Goal: Information Seeking & Learning: Learn about a topic

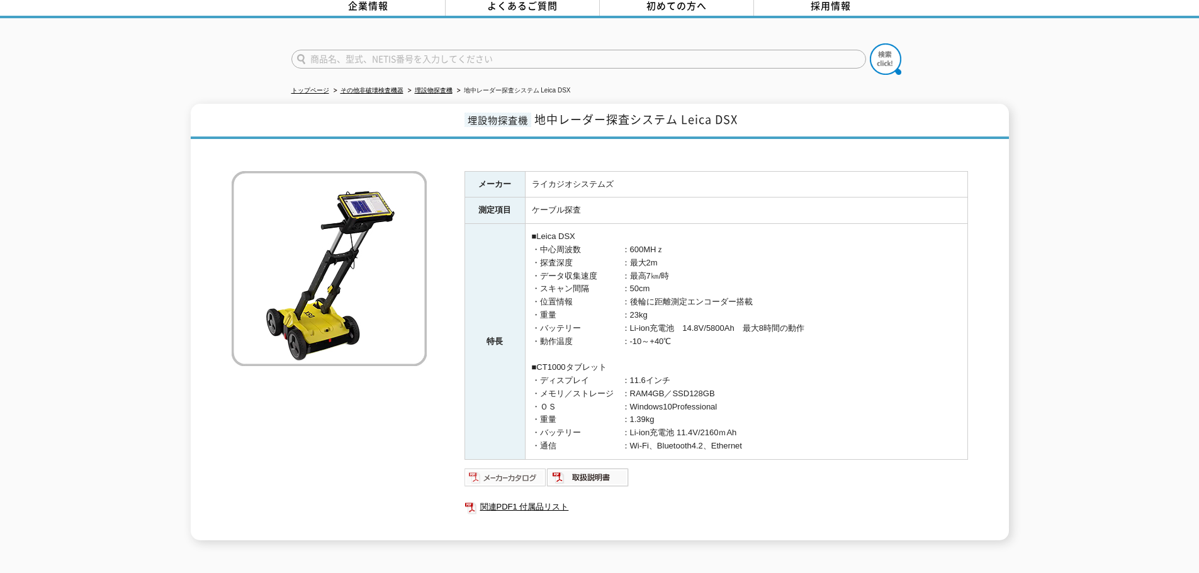
click at [528, 468] on img at bounding box center [505, 478] width 82 height 20
drag, startPoint x: 714, startPoint y: 330, endPoint x: 729, endPoint y: 320, distance: 18.2
click at [714, 330] on td "■Leica DSX ・中心周波数　　　　　：600MHｚ ・探査深度　　　　　　：最大2m ・データ収集速度　　　：最高7㎞/時 ・スキャン間隔　　　　：5…" at bounding box center [746, 342] width 442 height 236
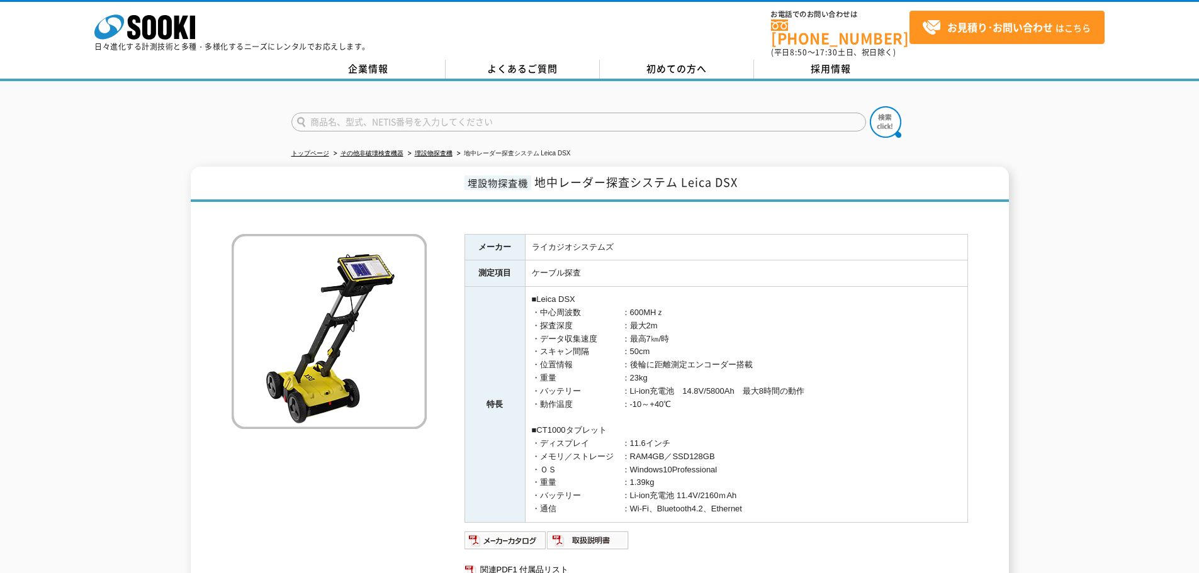
scroll to position [63, 0]
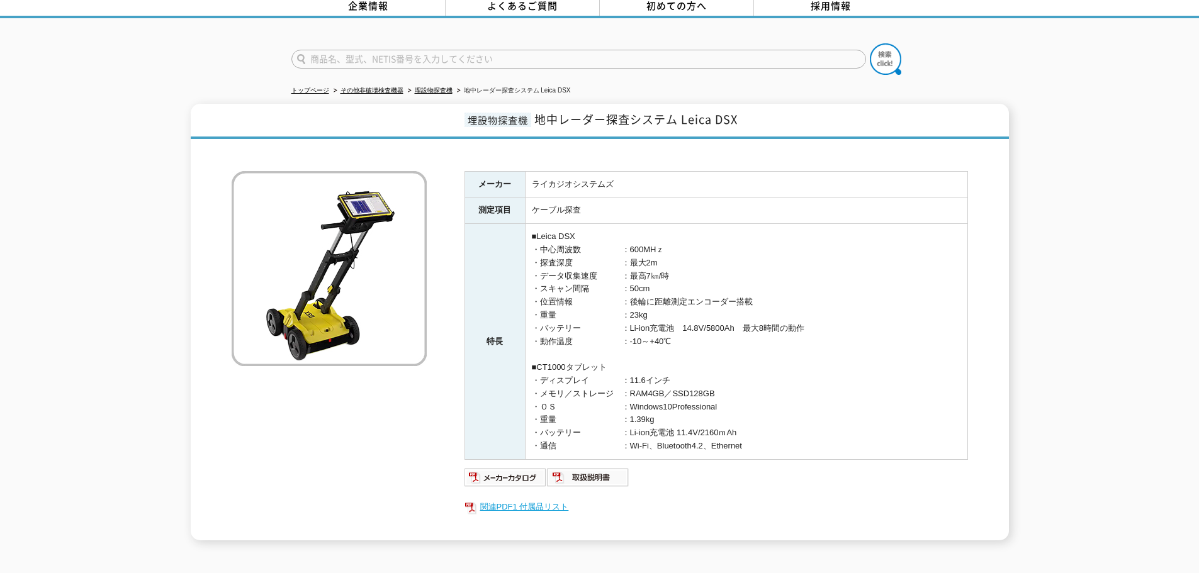
click at [544, 502] on link "関連PDF1 付属品リスト" at bounding box center [716, 507] width 504 height 16
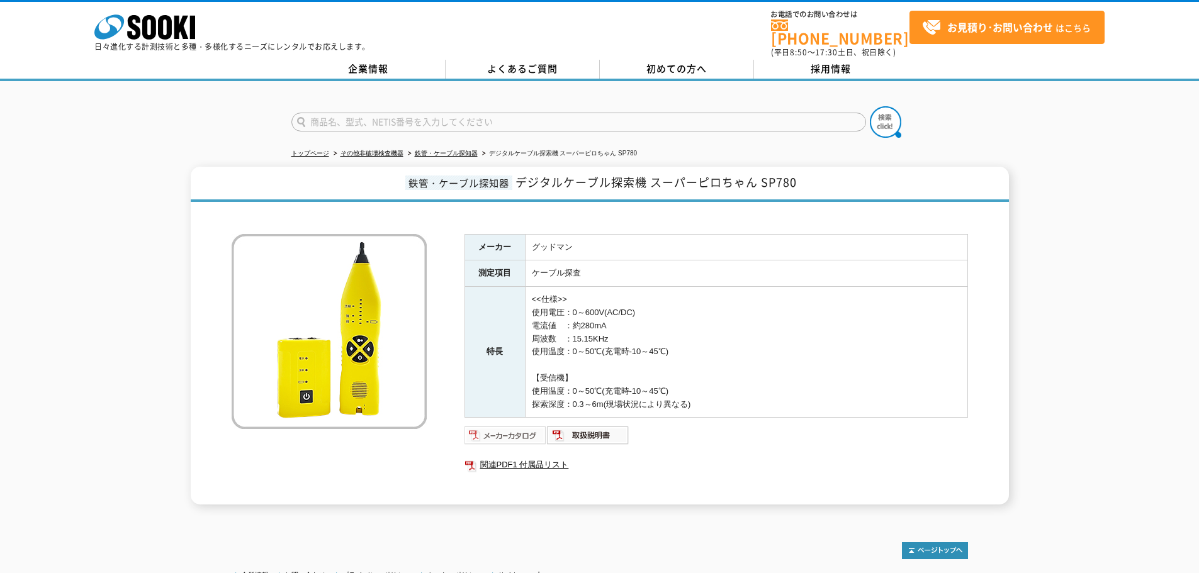
click at [532, 425] on img at bounding box center [505, 435] width 82 height 20
drag, startPoint x: 656, startPoint y: 171, endPoint x: 804, endPoint y: 174, distance: 147.9
click at [804, 173] on h1 "鉄管・ケーブル探知器 デジタルケーブル探索機 スーパーピロちゃん SP780" at bounding box center [600, 184] width 818 height 35
drag, startPoint x: 766, startPoint y: 186, endPoint x: 775, endPoint y: 175, distance: 14.4
click at [795, 175] on span "デジタルケーブル探索機 スーパーピロちゃん SP780" at bounding box center [655, 182] width 281 height 17
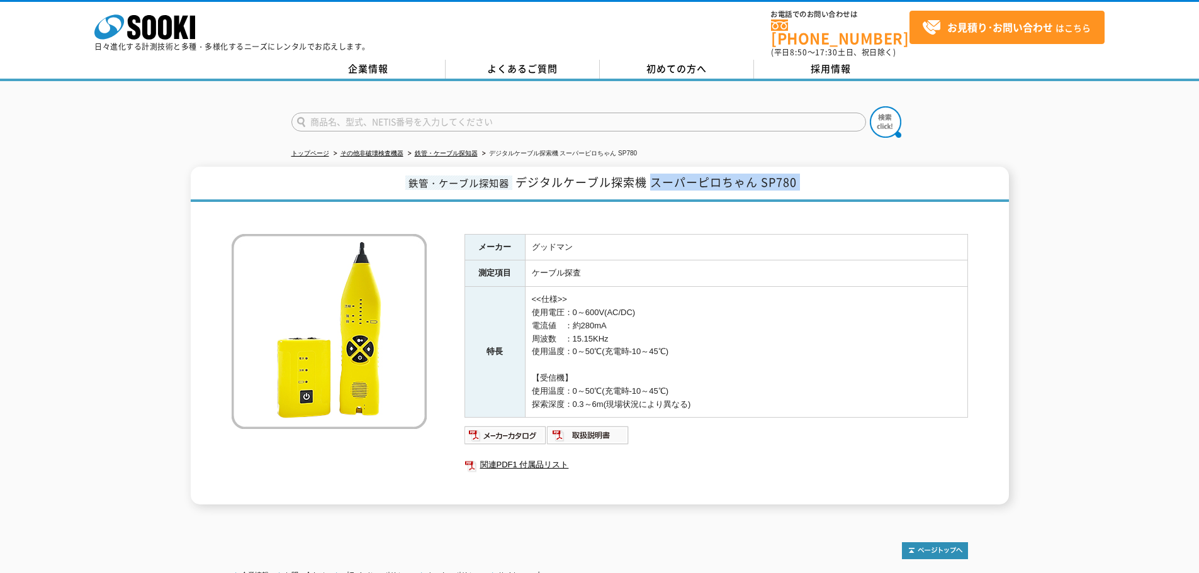
drag, startPoint x: 796, startPoint y: 175, endPoint x: 663, endPoint y: 172, distance: 132.8
click at [663, 174] on span "デジタルケーブル探索機 スーパーピロちゃん SP780" at bounding box center [655, 182] width 281 height 17
click at [663, 177] on span "デジタルケーブル探索機 スーパーピロちゃん SP780" at bounding box center [655, 182] width 281 height 17
drag, startPoint x: 728, startPoint y: 399, endPoint x: 476, endPoint y: 227, distance: 304.3
click at [476, 234] on tbody "メーカー グッドマン 測定項目 ケーブル探査 特長 <<仕様>> 使用電圧：0～600V(AC/DC) 電流値　：約280mA 周波数　：15.15KHz 使…" at bounding box center [715, 326] width 503 height 184
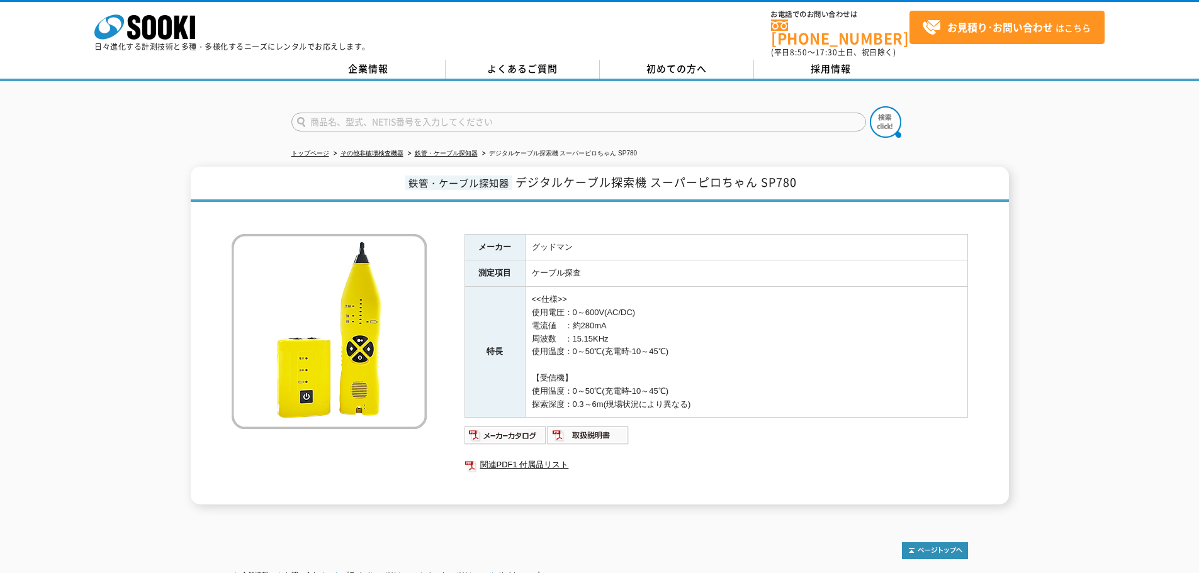
click at [485, 240] on th "メーカー" at bounding box center [494, 247] width 60 height 26
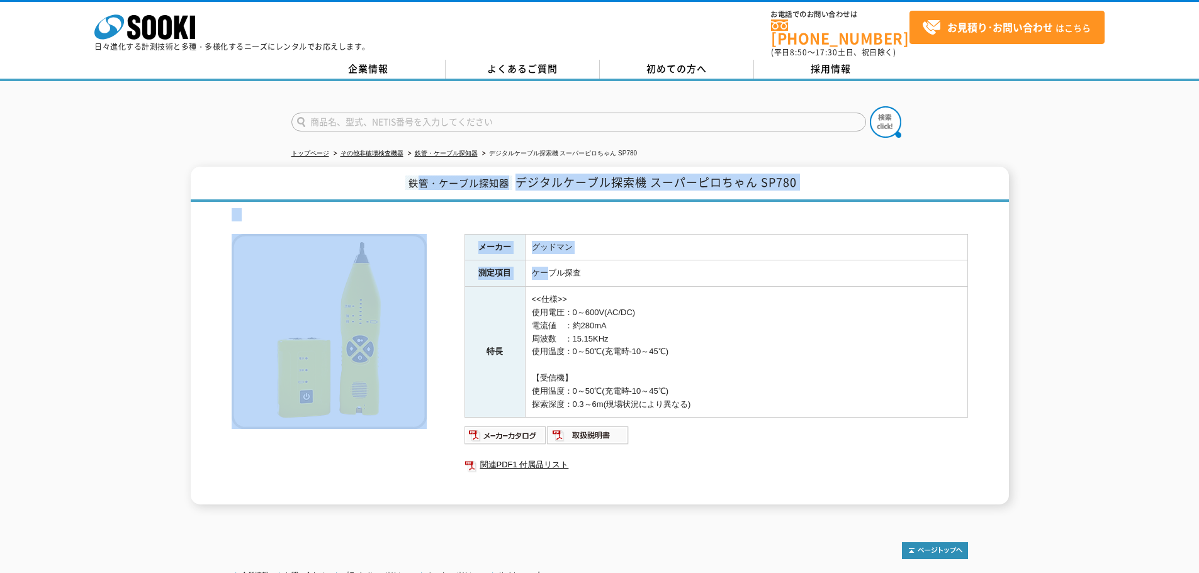
drag, startPoint x: 413, startPoint y: 171, endPoint x: 579, endPoint y: 271, distance: 194.3
click at [579, 271] on div "鉄管・ケーブル探知器 デジタルケーブル探索機 スーパーピロちゃん SP780 メーカー グッドマン 測定項目 ケーブル探査 特長 <<仕様>> 使用電圧：0～…" at bounding box center [600, 336] width 818 height 338
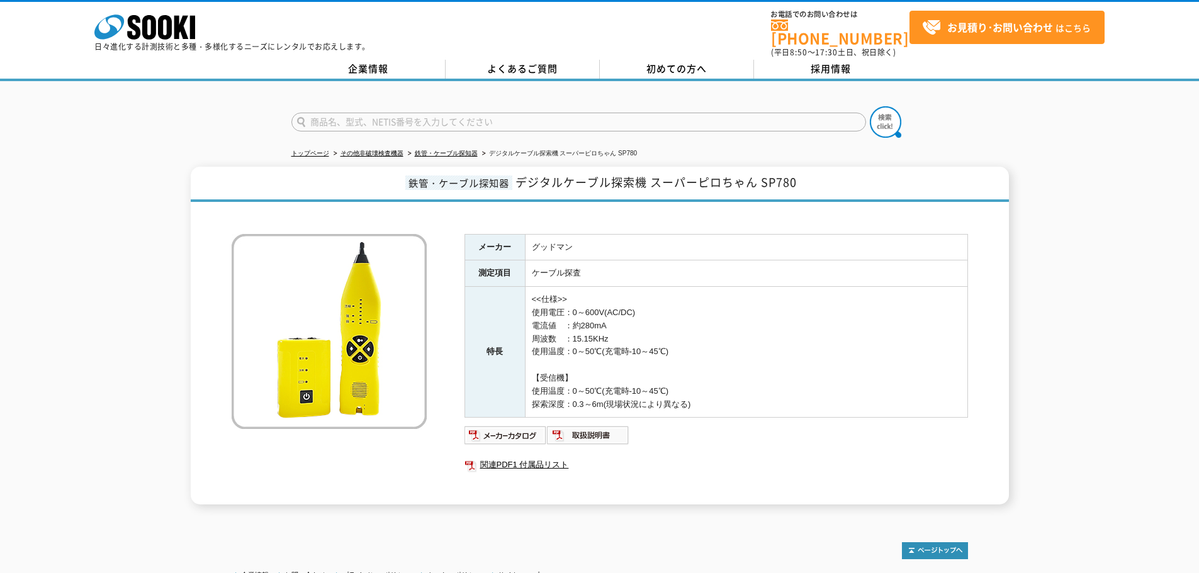
click at [634, 317] on td "<<仕様>> 使用電圧：0～600V(AC/DC) 電流値　：約280mA 周波数　：15.15KHz 使用温度：0～50℃(充電時-10～45℃) 【受信機…" at bounding box center [746, 352] width 442 height 131
drag, startPoint x: 704, startPoint y: 403, endPoint x: 363, endPoint y: 163, distance: 417.3
click at [363, 167] on div "鉄管・ケーブル探知器 デジタルケーブル探索機 スーパーピロちゃん SP780 メーカー グッドマン 測定項目 ケーブル探査 特長 <<仕様>> 使用電圧：0～…" at bounding box center [600, 336] width 818 height 338
click at [398, 171] on h1 "鉄管・ケーブル探知器 デジタルケーブル探索機 スーパーピロちゃん SP780" at bounding box center [600, 184] width 818 height 35
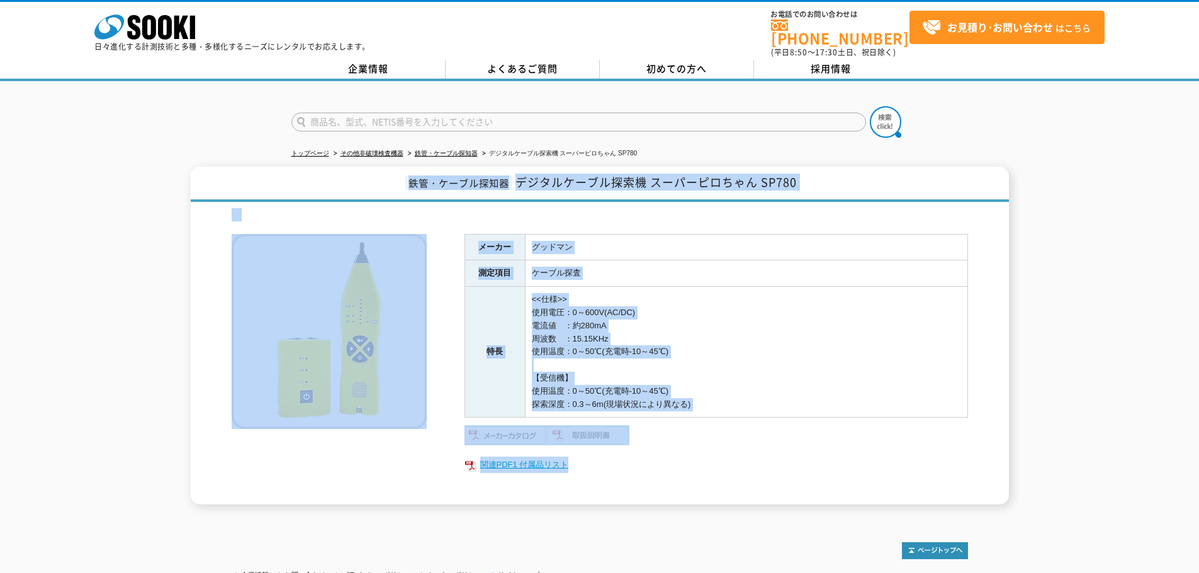
drag, startPoint x: 410, startPoint y: 173, endPoint x: 772, endPoint y: 454, distance: 458.0
click at [772, 454] on div "鉄管・ケーブル探知器 デジタルケーブル探索機 スーパーピロちゃん SP780 メーカー グッドマン 測定項目 ケーブル探査 特長 <<仕様>> 使用電圧：0～…" at bounding box center [600, 336] width 818 height 338
click at [772, 457] on link "関連PDF1 付属品リスト" at bounding box center [716, 465] width 504 height 16
click at [720, 301] on td "<<仕様>> 使用電圧：0～600V(AC/DC) 電流値　：約280mA 周波数　：15.15KHz 使用温度：0～50℃(充電時-10～45℃) 【受信機…" at bounding box center [746, 352] width 442 height 131
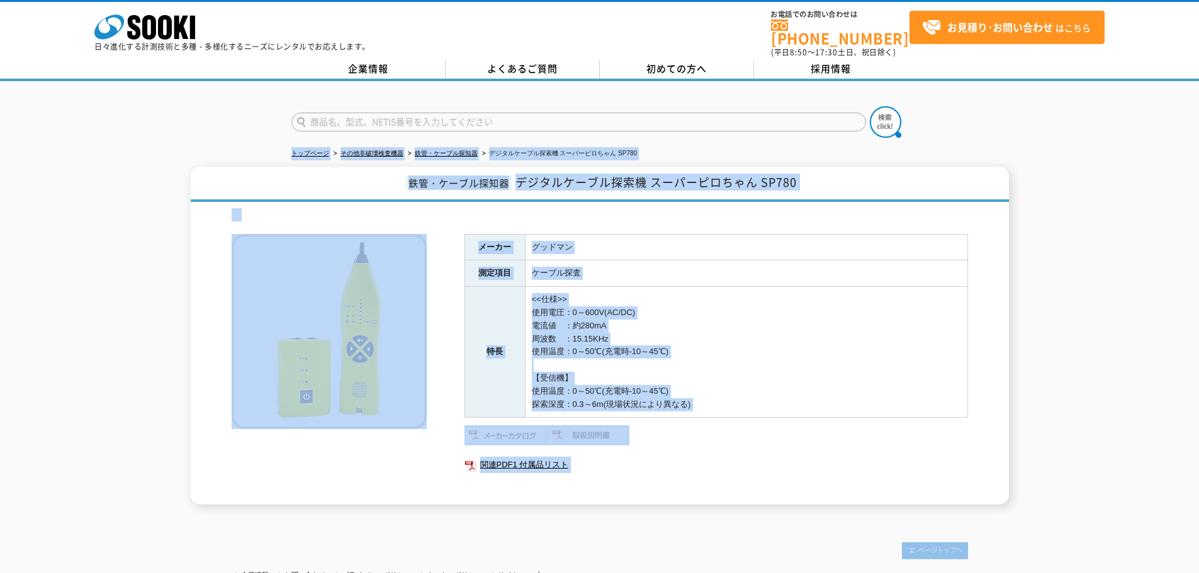
drag, startPoint x: 758, startPoint y: 521, endPoint x: 230, endPoint y: 149, distance: 646.4
click at [230, 149] on body "株式会社 ソーキ spMenu 日々進化する計測技術と多種・多様化するニーズにレンタルでお応えします。 お電話でのお問い合わせは [PHONE_NUMBER]…" at bounding box center [599, 341] width 1199 height 683
click at [368, 150] on link "その他非破壊検査機器" at bounding box center [372, 153] width 63 height 7
click at [405, 176] on span "鉄管・ケーブル探知器" at bounding box center [458, 183] width 107 height 14
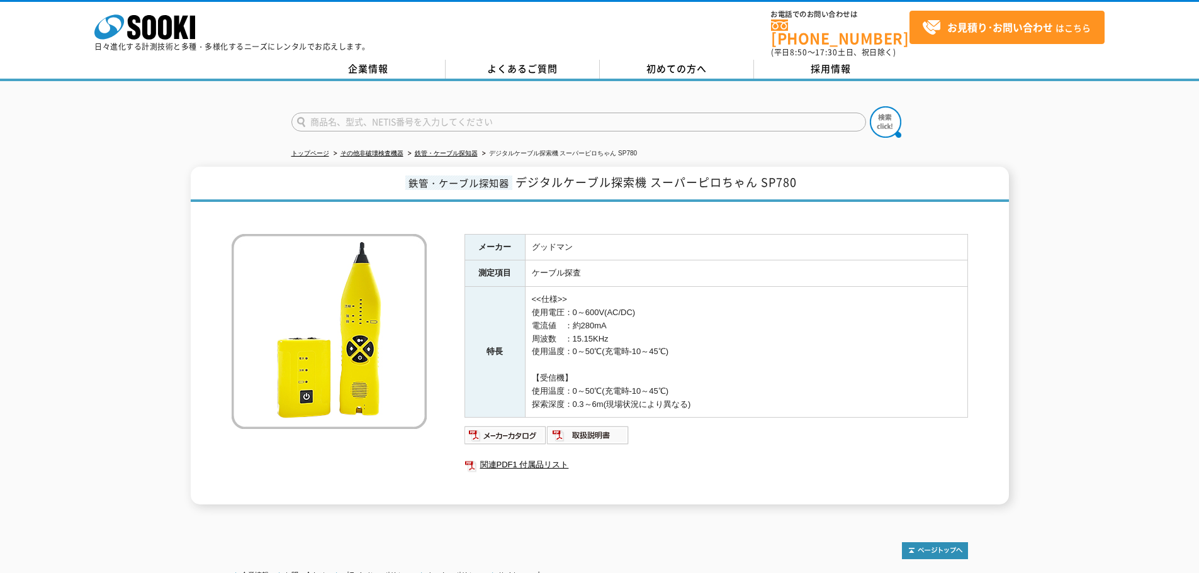
drag, startPoint x: 575, startPoint y: 216, endPoint x: 566, endPoint y: 202, distance: 16.4
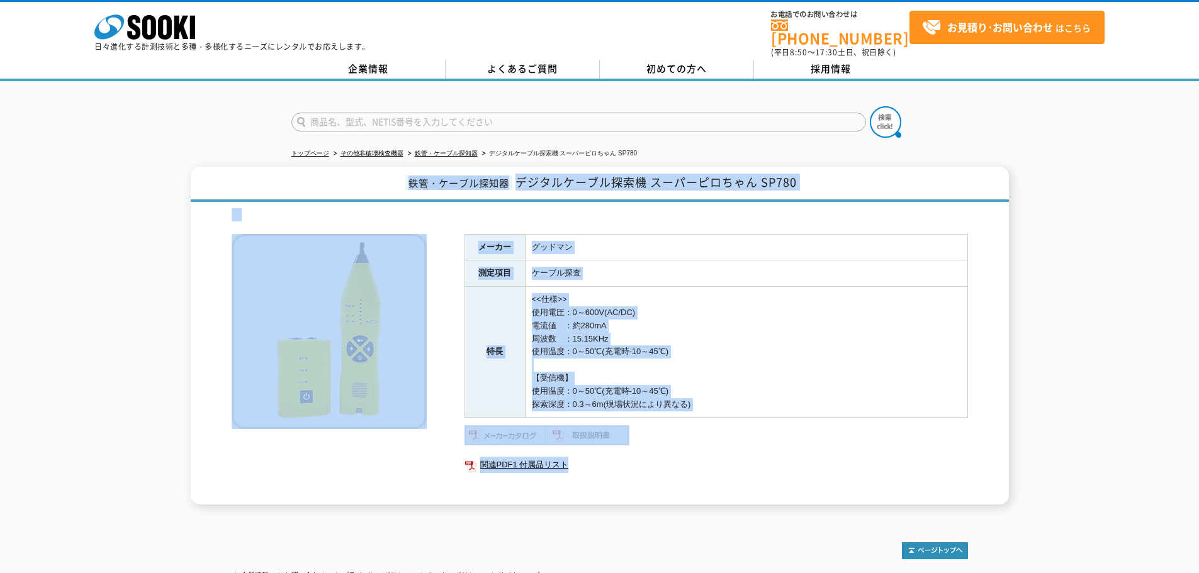
drag, startPoint x: 409, startPoint y: 172, endPoint x: 740, endPoint y: 481, distance: 452.9
click at [740, 481] on div "鉄管・ケーブル探知器 デジタルケーブル探索機 スーパーピロちゃん SP780 メーカー グッドマン 測定項目 ケーブル探査 特長 <<仕様>> 使用電圧：0～…" at bounding box center [600, 336] width 818 height 338
click at [934, 274] on td "ケーブル探査" at bounding box center [746, 274] width 442 height 26
drag, startPoint x: 1028, startPoint y: 459, endPoint x: 264, endPoint y: 183, distance: 812.3
click at [264, 183] on body "株式会社 ソーキ spMenu 日々進化する計測技術と多種・多様化するニーズにレンタルでお応えします。 お電話でのお問い合わせは [PHONE_NUMBER]…" at bounding box center [599, 341] width 1199 height 683
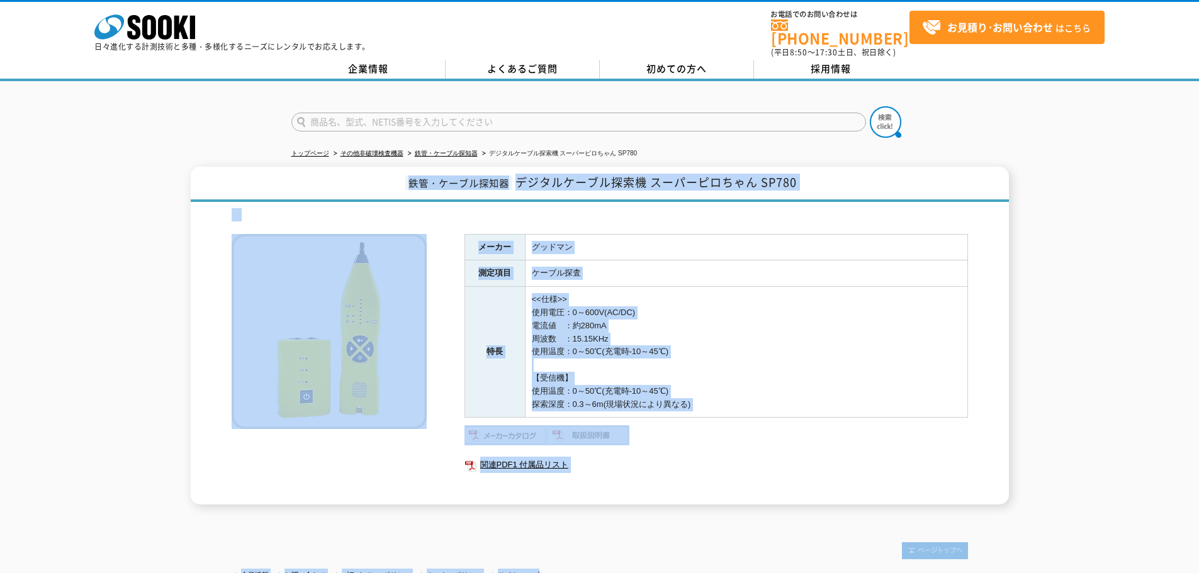
click at [288, 180] on h1 "鉄管・ケーブル探知器 デジタルケーブル探索機 スーパーピロちゃん SP780" at bounding box center [600, 184] width 818 height 35
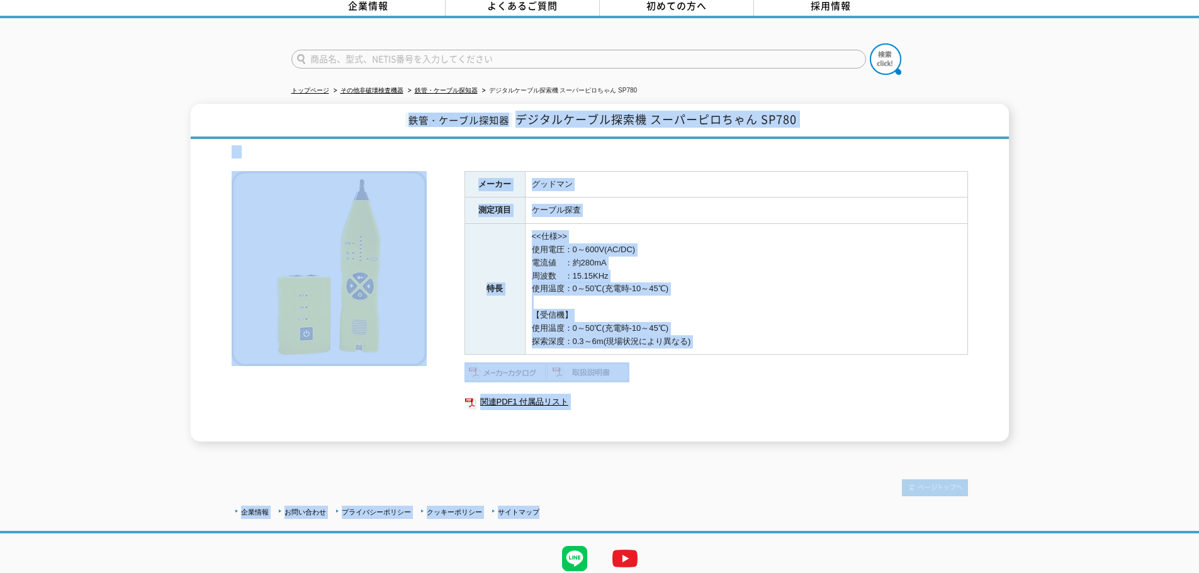
drag, startPoint x: 203, startPoint y: 165, endPoint x: 966, endPoint y: 488, distance: 828.4
click at [964, 490] on body "株式会社 ソーキ spMenu 日々進化する計測技術と多種・多様化するニーズにレンタルでお応えします。 お電話でのお問い合わせは [PHONE_NUMBER]…" at bounding box center [599, 278] width 1199 height 683
click at [1021, 481] on div "企業情報 お問い合わせ プライバシーポリシー クッキーポリシー サイトマップ ©SOOKI Co.,Ltd. All Rights Reserved. テスト…" at bounding box center [599, 537] width 1199 height 166
drag, startPoint x: 1093, startPoint y: 497, endPoint x: 290, endPoint y: 118, distance: 888.6
click at [290, 118] on body "株式会社 ソーキ spMenu 日々進化する計測技術と多種・多様化するニーズにレンタルでお応えします。 お電話でのお問い合わせは [PHONE_NUMBER]…" at bounding box center [599, 278] width 1199 height 683
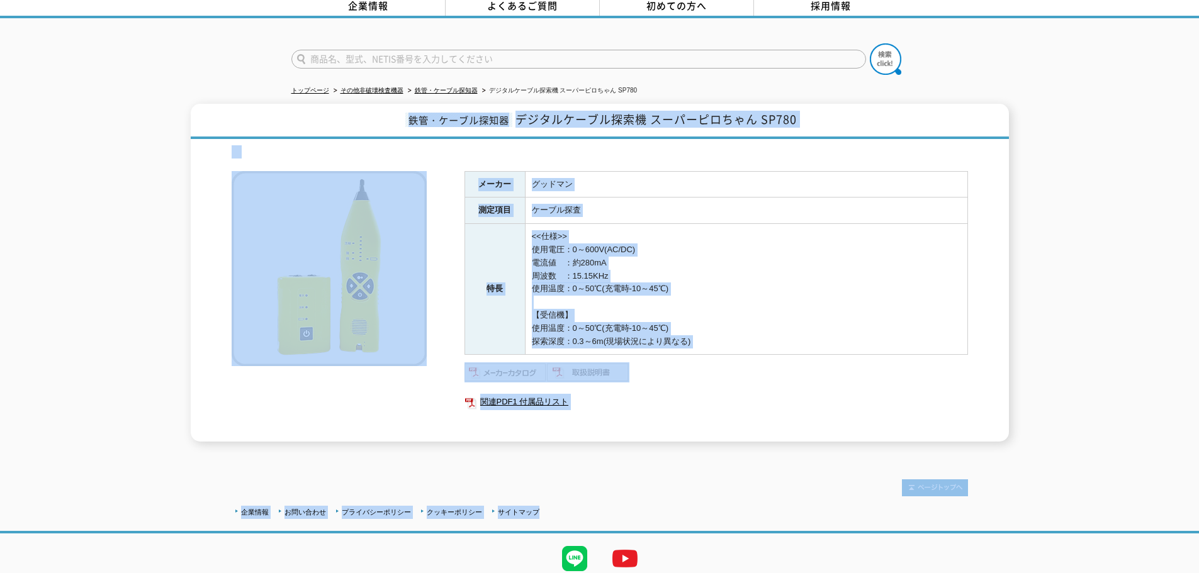
click at [286, 120] on h1 "鉄管・ケーブル探知器 デジタルケーブル探索機 スーパーピロちゃん SP780" at bounding box center [600, 121] width 818 height 35
drag, startPoint x: 257, startPoint y: 113, endPoint x: 1064, endPoint y: 522, distance: 905.2
click at [1064, 522] on body "株式会社 ソーキ spMenu 日々進化する計測技術と多種・多様化するニーズにレンタルでお応えします。 お電話でのお問い合わせは [PHONE_NUMBER]…" at bounding box center [599, 278] width 1199 height 683
click at [1064, 503] on div "企業情報 お問い合わせ プライバシーポリシー クッキーポリシー サイトマップ" at bounding box center [599, 518] width 1199 height 31
drag, startPoint x: 1061, startPoint y: 500, endPoint x: 279, endPoint y: 123, distance: 868.7
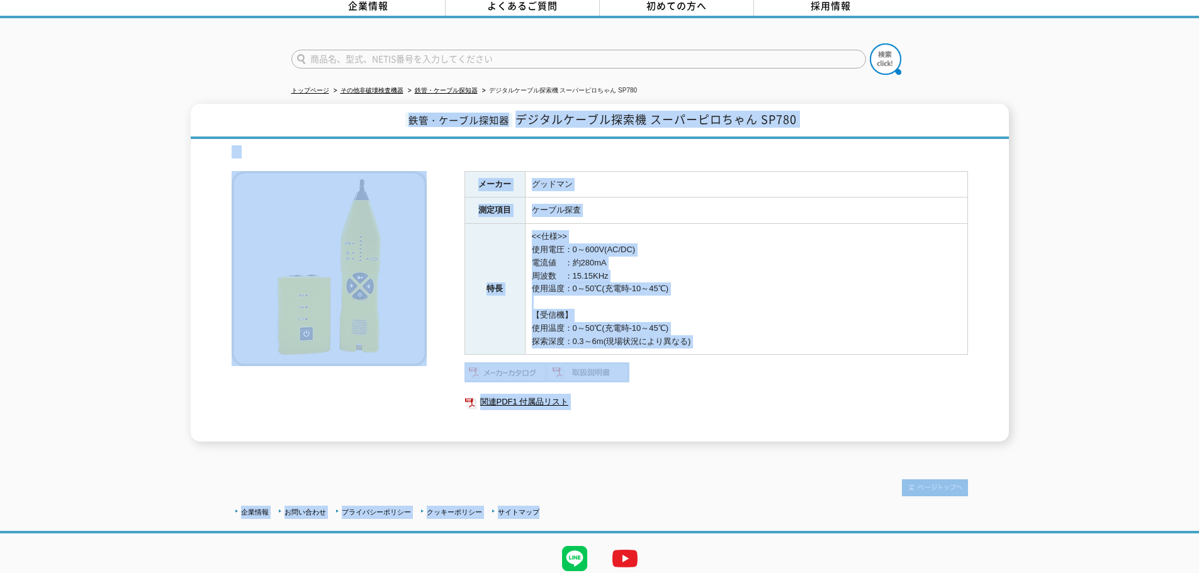
click at [279, 123] on body "株式会社 ソーキ spMenu 日々進化する計測技術と多種・多様化するニーズにレンタルでお応えします。 お電話でのお問い合わせは [PHONE_NUMBER]…" at bounding box center [599, 278] width 1199 height 683
click at [265, 121] on h1 "鉄管・ケーブル探知器 デジタルケーブル探索機 スーパーピロちゃん SP780" at bounding box center [600, 121] width 818 height 35
drag, startPoint x: 241, startPoint y: 106, endPoint x: 1056, endPoint y: 522, distance: 914.6
click at [1056, 522] on body "株式会社 ソーキ spMenu 日々進化する計測技術と多種・多様化するニーズにレンタルでお応えします。 お電話でのお問い合わせは [PHONE_NUMBER]…" at bounding box center [599, 278] width 1199 height 683
click at [1073, 503] on div "企業情報 お問い合わせ プライバシーポリシー クッキーポリシー サイトマップ" at bounding box center [599, 518] width 1199 height 31
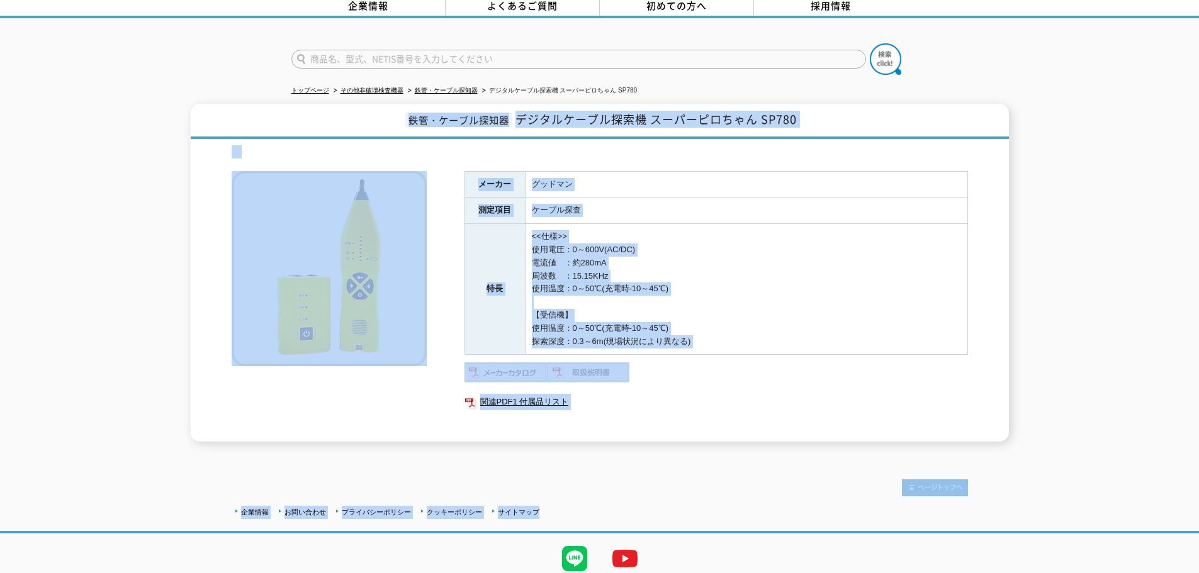
drag, startPoint x: 1098, startPoint y: 518, endPoint x: 288, endPoint y: 127, distance: 899.4
click at [288, 127] on body "株式会社 ソーキ spMenu 日々進化する計測技術と多種・多様化するニーズにレンタルでお応えします。 お電話でのお問い合わせは [PHONE_NUMBER]…" at bounding box center [599, 278] width 1199 height 683
click at [298, 123] on h1 "鉄管・ケーブル探知器 デジタルケーブル探索機 スーパーピロちゃん SP780" at bounding box center [600, 121] width 818 height 35
drag, startPoint x: 279, startPoint y: 104, endPoint x: 1003, endPoint y: 520, distance: 834.5
click at [1003, 520] on body "株式会社 ソーキ spMenu 日々進化する計測技術と多種・多様化するニーズにレンタルでお応えします。 お電話でのお問い合わせは [PHONE_NUMBER]…" at bounding box center [599, 278] width 1199 height 683
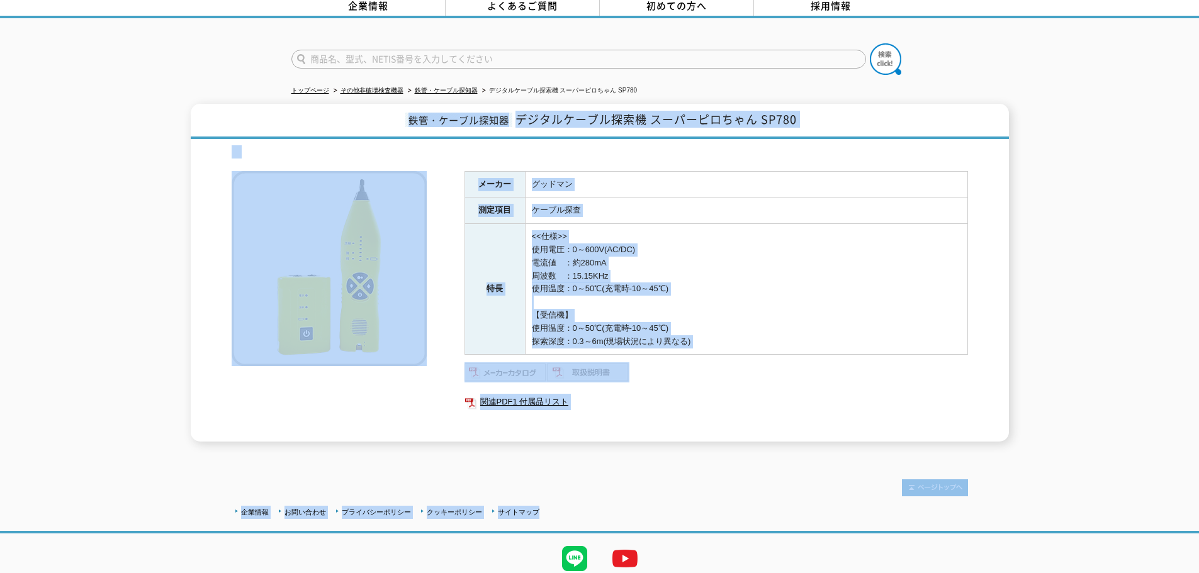
click at [1044, 508] on div "企業情報 お問い合わせ プライバシーポリシー クッキーポリシー サイトマップ" at bounding box center [599, 518] width 1199 height 31
drag, startPoint x: 1074, startPoint y: 508, endPoint x: 290, endPoint y: 111, distance: 879.1
click at [290, 111] on body "株式会社 ソーキ spMenu 日々進化する計測技術と多種・多様化するニーズにレンタルでお応えします。 お電話でのお問い合わせは [PHONE_NUMBER]…" at bounding box center [599, 278] width 1199 height 683
click at [307, 113] on h1 "鉄管・ケーブル探知器 デジタルケーブル探索機 スーパーピロちゃん SP780" at bounding box center [600, 121] width 818 height 35
drag, startPoint x: 276, startPoint y: 104, endPoint x: 1064, endPoint y: 538, distance: 899.2
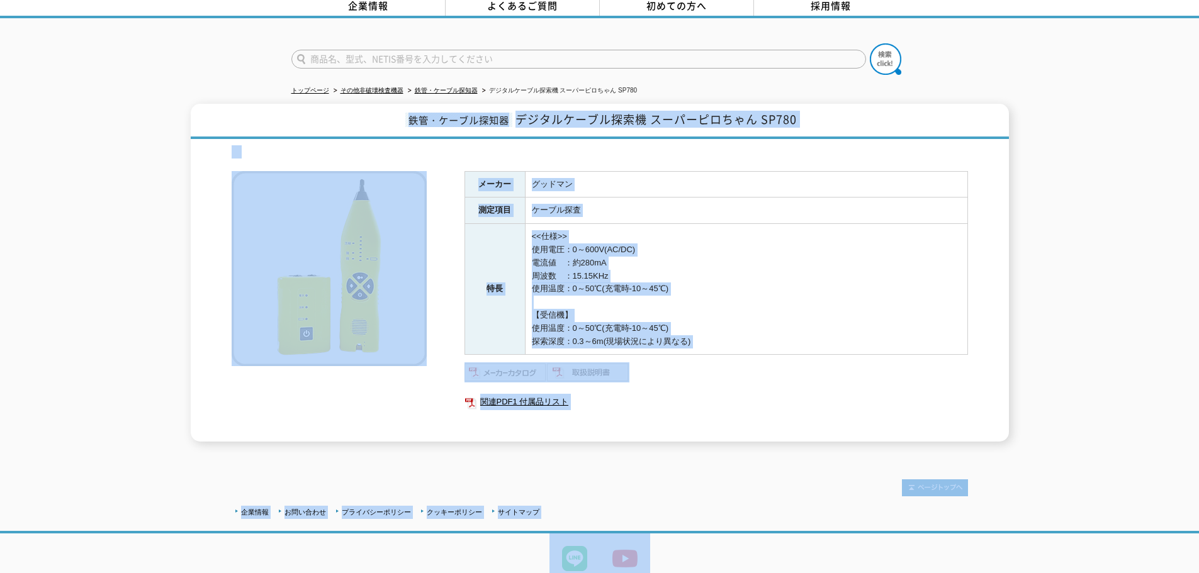
click at [1064, 538] on body "株式会社 ソーキ spMenu 日々進化する計測技術と多種・多様化するニーズにレンタルでお応えします。 お電話でのお問い合わせは [PHONE_NUMBER]…" at bounding box center [599, 278] width 1199 height 683
click at [1089, 485] on div "企業情報 お問い合わせ プライバシーポリシー クッキーポリシー サイトマップ ©SOOKI Co.,Ltd. All Rights Reserved. テスト…" at bounding box center [599, 537] width 1199 height 166
drag, startPoint x: 1089, startPoint y: 498, endPoint x: 300, endPoint y: 108, distance: 880.5
click at [303, 107] on body "株式会社 ソーキ spMenu 日々進化する計測技術と多種・多様化するニーズにレンタルでお応えします。 お電話でのお問い合わせは [PHONE_NUMBER]…" at bounding box center [599, 278] width 1199 height 683
click at [255, 113] on h1 "鉄管・ケーブル探知器 デジタルケーブル探索機 スーパーピロちゃん SP780" at bounding box center [600, 121] width 818 height 35
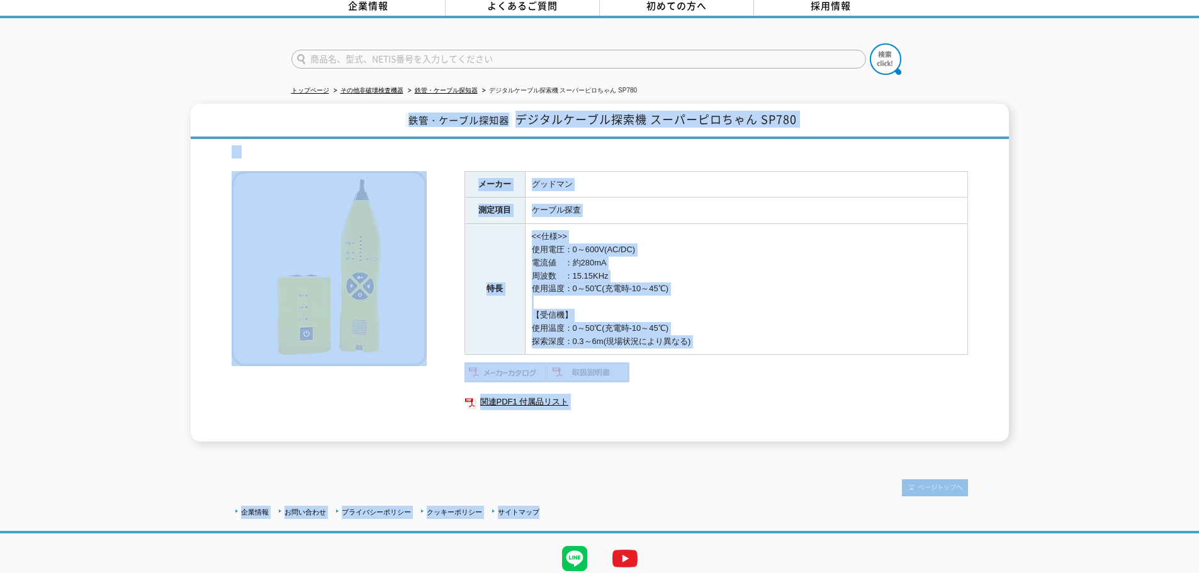
drag, startPoint x: 236, startPoint y: 109, endPoint x: 1031, endPoint y: 523, distance: 896.3
click at [1031, 523] on body "株式会社 ソーキ spMenu 日々進化する計測技術と多種・多様化するニーズにレンタルでお応えします。 お電話でのお問い合わせは [PHONE_NUMBER]…" at bounding box center [599, 278] width 1199 height 683
click at [1043, 512] on div "企業情報 お問い合わせ プライバシーポリシー クッキーポリシー サイトマップ" at bounding box center [599, 518] width 1199 height 31
drag, startPoint x: 1074, startPoint y: 507, endPoint x: 191, endPoint y: 122, distance: 964.0
click at [191, 123] on body "株式会社 ソーキ spMenu 日々進化する計測技術と多種・多様化するニーズにレンタルでお応えします。 お電話でのお問い合わせは [PHONE_NUMBER]…" at bounding box center [599, 278] width 1199 height 683
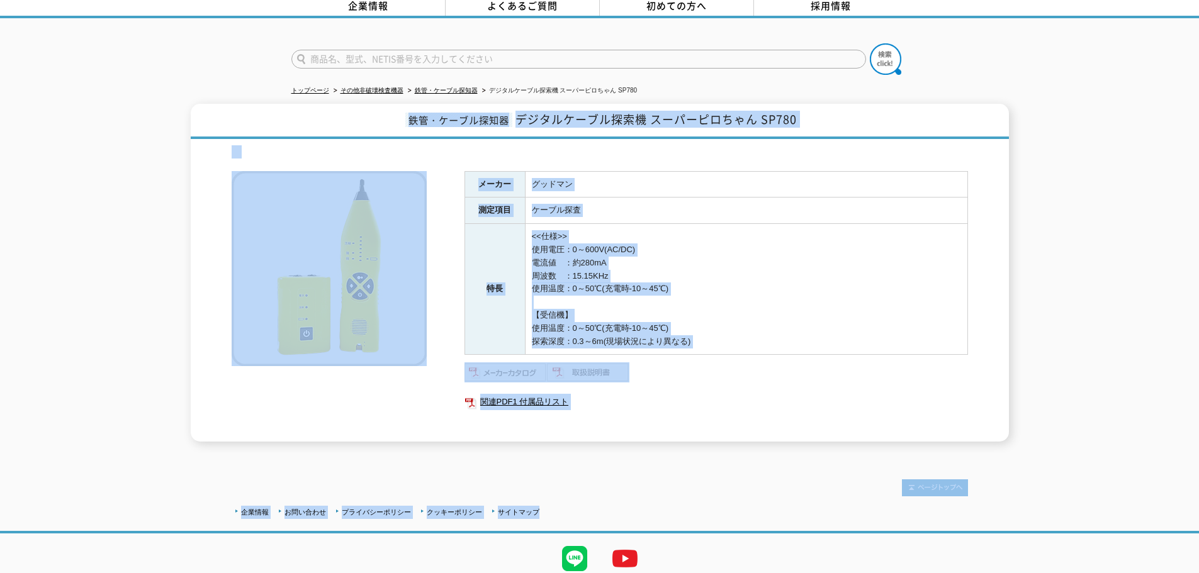
click at [206, 120] on h1 "鉄管・ケーブル探知器 デジタルケーブル探索機 スーパーピロちゃん SP780" at bounding box center [600, 121] width 818 height 35
drag, startPoint x: 206, startPoint y: 113, endPoint x: 1136, endPoint y: 517, distance: 1013.6
click at [1136, 517] on body "株式会社 ソーキ spMenu 日々進化する計測技術と多種・多様化するニーズにレンタルでお応えします。 お電話でのお問い合わせは [PHONE_NUMBER]…" at bounding box center [599, 278] width 1199 height 683
click at [1129, 485] on div "企業情報 お問い合わせ プライバシーポリシー クッキーポリシー サイトマップ ©SOOKI Co.,Ltd. All Rights Reserved. テスト…" at bounding box center [599, 537] width 1199 height 166
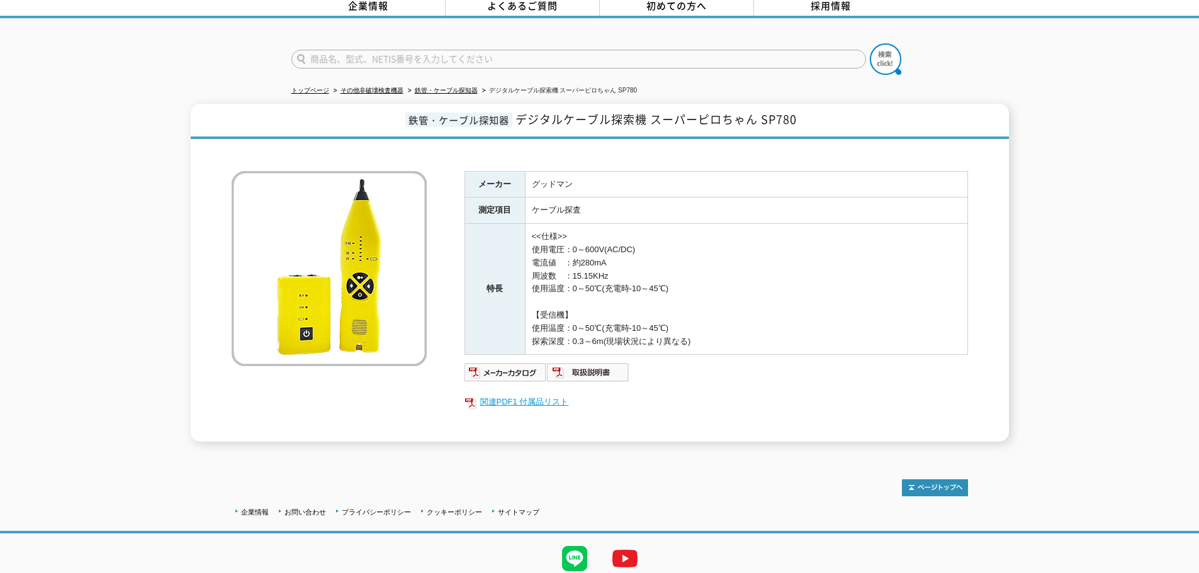
click at [532, 400] on link "関連PDF1 付属品リスト" at bounding box center [716, 402] width 504 height 16
